Goal: Information Seeking & Learning: Find specific fact

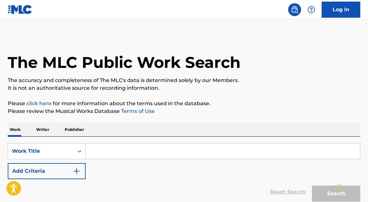
click at [106, 152] on input "Search Form" at bounding box center [223, 151] width 275 height 15
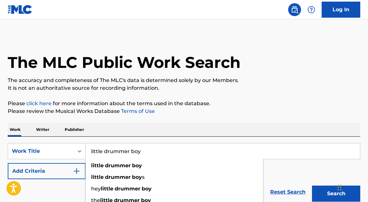
type input "little drummer boy"
click at [48, 166] on button "Add Criteria" at bounding box center [47, 171] width 78 height 16
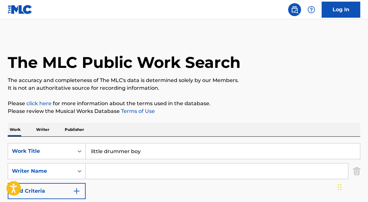
click at [107, 172] on input "Search Form" at bounding box center [217, 171] width 263 height 15
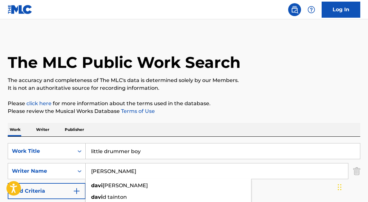
type input "[PERSON_NAME]"
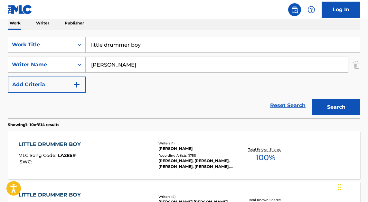
scroll to position [91, 0]
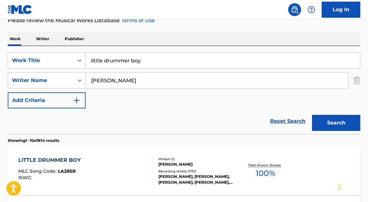
click at [117, 85] on input "[PERSON_NAME]" at bounding box center [217, 80] width 263 height 15
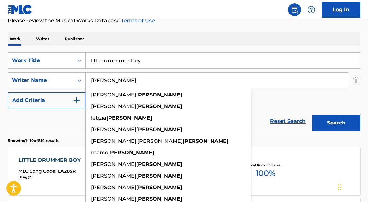
type input "[PERSON_NAME]"
click at [312, 115] on button "Search" at bounding box center [336, 123] width 48 height 16
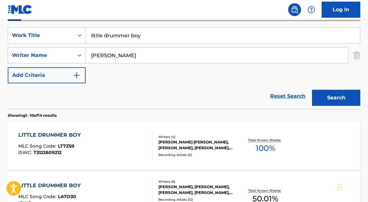
scroll to position [155, 0]
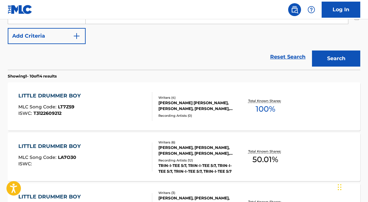
click at [124, 101] on div "LITTLE DRUMMER BOY MLC Song Code : LT7Z59 ISWC : T3122609212" at bounding box center [85, 106] width 134 height 29
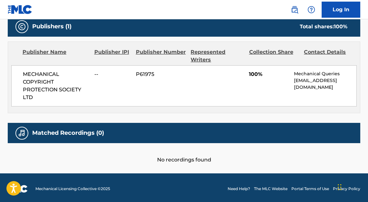
scroll to position [310, 0]
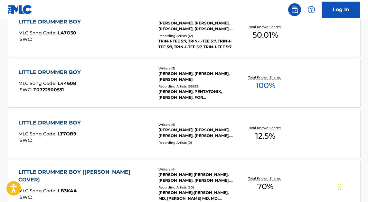
scroll to position [289, 0]
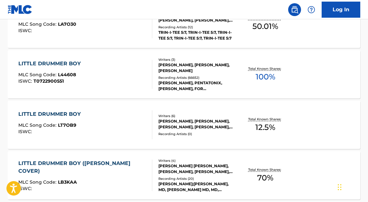
click at [116, 60] on div "LITTLE DRUMMER BOY MLC Song Code : L44608 ISWC : T0722900551" at bounding box center [85, 74] width 134 height 29
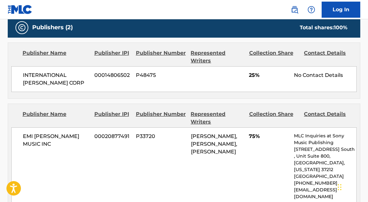
scroll to position [580, 0]
